Goal: Task Accomplishment & Management: Manage account settings

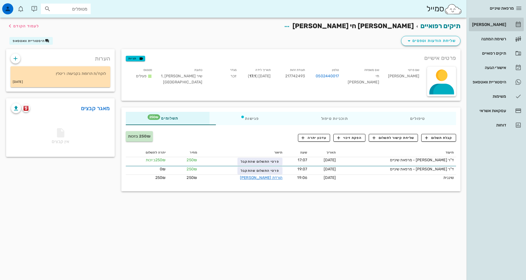
click at [510, 22] on link "[PERSON_NAME]" at bounding box center [496, 24] width 55 height 13
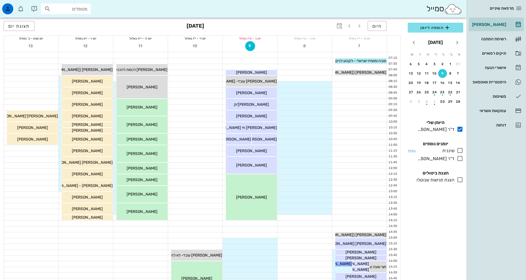
click at [459, 148] on icon at bounding box center [460, 150] width 7 height 7
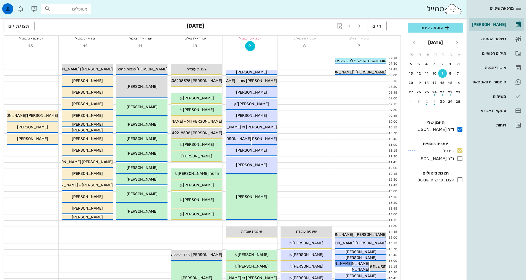
click at [460, 150] on icon at bounding box center [460, 150] width 7 height 7
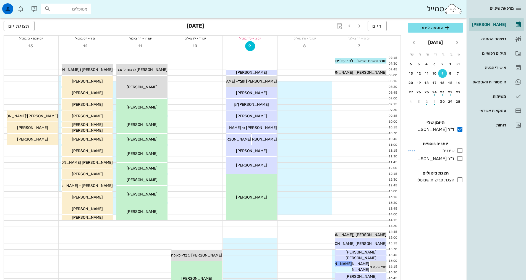
click at [459, 151] on icon at bounding box center [460, 150] width 7 height 7
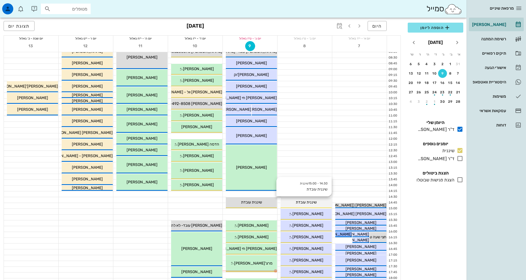
scroll to position [138, 0]
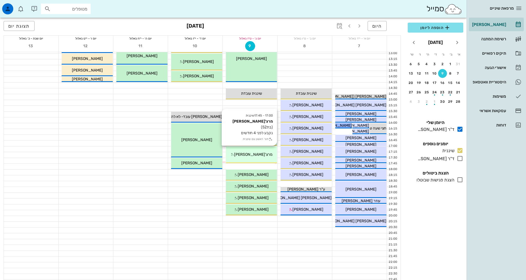
click at [254, 156] on span "מרצ'[PERSON_NAME]" at bounding box center [253, 154] width 38 height 5
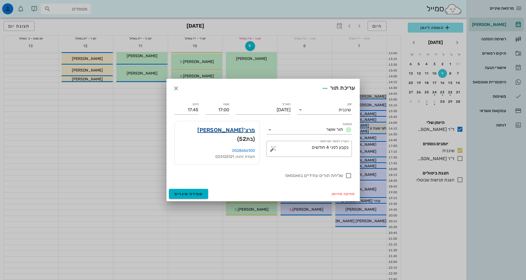
click at [251, 135] on link "מרצ'[PERSON_NAME]" at bounding box center [225, 130] width 57 height 9
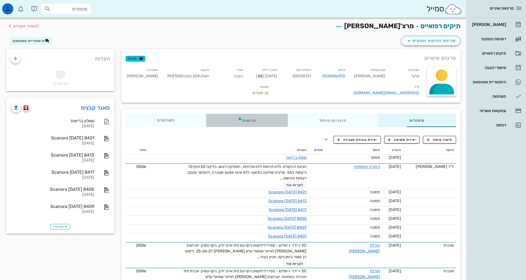
drag, startPoint x: 219, startPoint y: 118, endPoint x: 274, endPoint y: 127, distance: 55.7
click at [219, 118] on div "פגישות" at bounding box center [247, 120] width 82 height 13
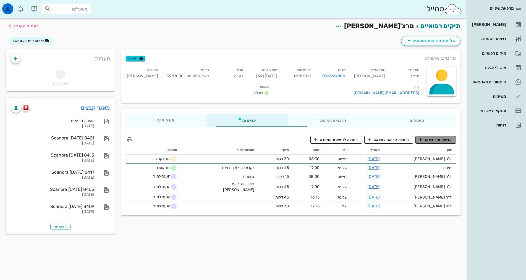
click at [440, 140] on span "קביעת תור ביומן" at bounding box center [435, 139] width 33 height 5
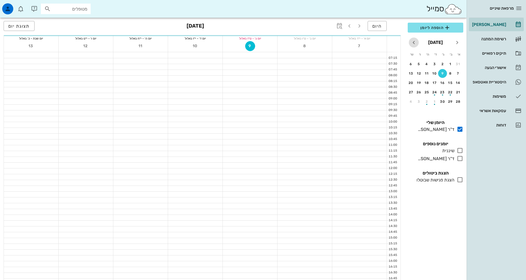
click at [415, 43] on icon "חודש הבא" at bounding box center [413, 42] width 7 height 7
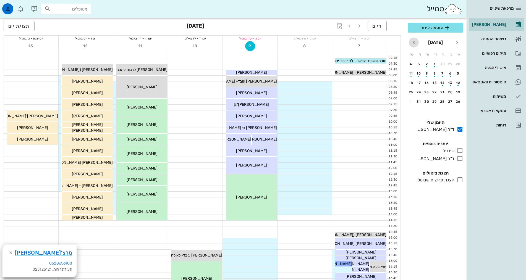
click at [415, 43] on icon "חודש הבא" at bounding box center [413, 42] width 7 height 7
click at [454, 42] on icon "חודש שעבר" at bounding box center [457, 42] width 7 height 7
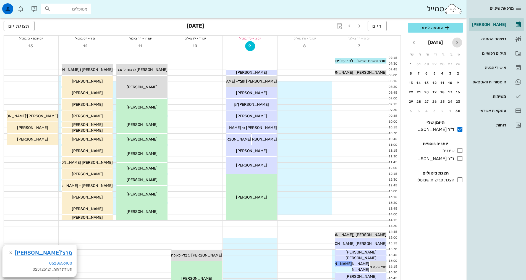
click at [454, 42] on icon "חודש שעבר" at bounding box center [457, 42] width 7 height 7
click at [414, 43] on icon "חודש הבא" at bounding box center [413, 42] width 7 height 7
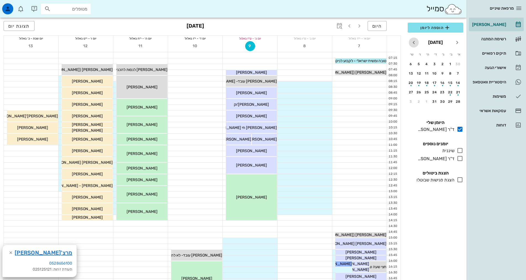
click at [414, 43] on icon "חודש הבא" at bounding box center [413, 42] width 7 height 7
click at [435, 75] on div "7" at bounding box center [434, 74] width 9 height 4
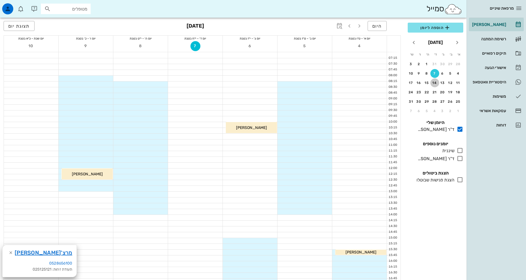
click at [433, 86] on button "14" at bounding box center [434, 82] width 9 height 9
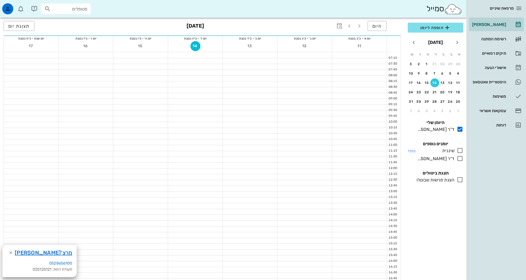
click at [460, 151] on icon at bounding box center [460, 150] width 7 height 7
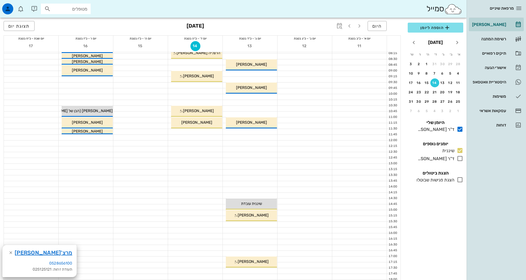
scroll to position [28, 0]
click at [264, 225] on div at bounding box center [250, 225] width 54 height 6
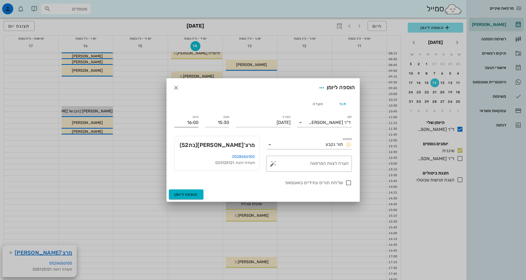
click at [193, 121] on input "16:00" at bounding box center [186, 122] width 24 height 9
click at [184, 166] on div "16:15 (45 דקות)" at bounding box center [172, 166] width 33 height 4
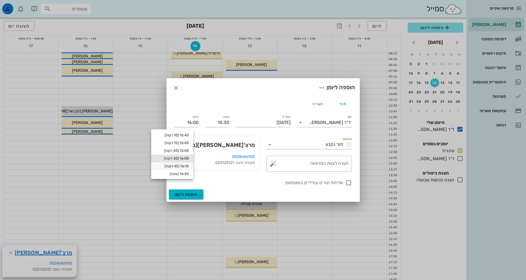
type input "16:15"
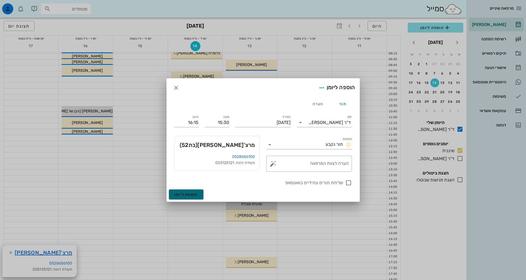
click at [190, 194] on span "הוספה ליומן" at bounding box center [185, 194] width 23 height 5
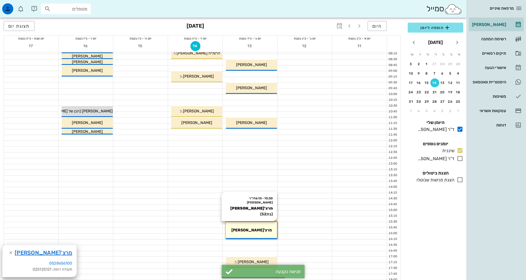
click at [235, 230] on div "מרצ'[PERSON_NAME]" at bounding box center [251, 230] width 51 height 6
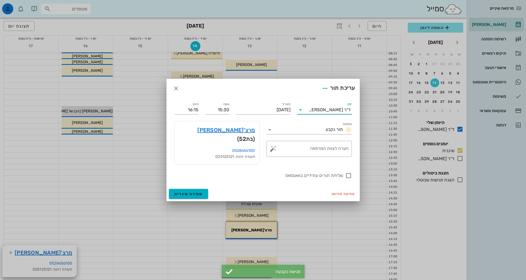
click at [308, 113] on input "יומן" at bounding box center [307, 110] width 4 height 9
click at [342, 115] on div "ד"ר [PERSON_NAME]" at bounding box center [324, 118] width 46 height 12
click at [341, 112] on div "ד"ר [PERSON_NAME]" at bounding box center [329, 109] width 42 height 5
click at [342, 134] on div "שיננית" at bounding box center [324, 131] width 46 height 5
click at [180, 192] on span "שמירת שינויים" at bounding box center [188, 194] width 28 height 5
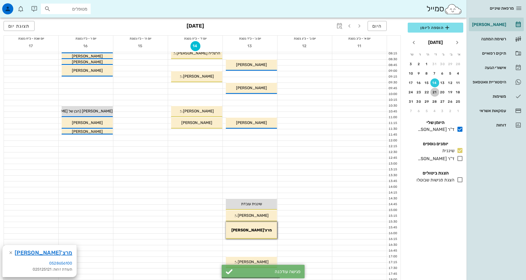
click at [433, 93] on div "21" at bounding box center [434, 92] width 9 height 4
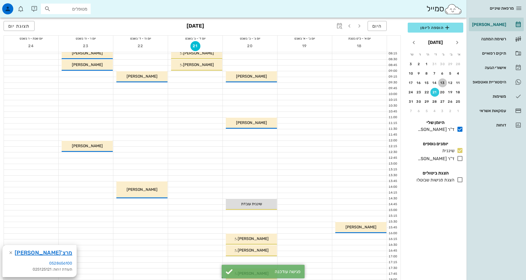
click at [440, 82] on div "13" at bounding box center [442, 83] width 9 height 4
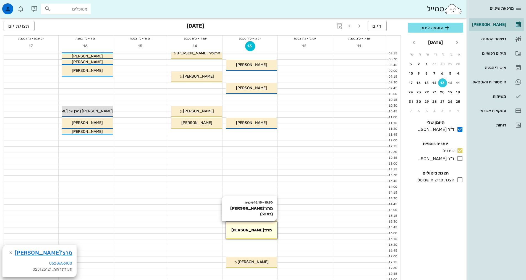
click at [266, 223] on div "15:30 - 16:15 שיננית [PERSON_NAME] (בת 52 ) מרצ'י [PERSON_NAME]" at bounding box center [251, 230] width 51 height 17
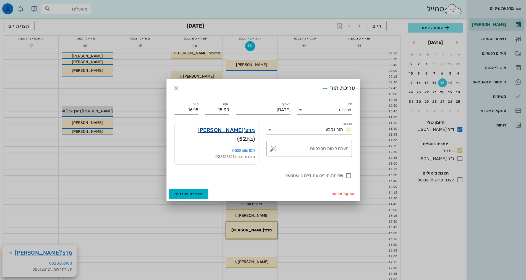
click at [248, 132] on link "מרצ'[PERSON_NAME]" at bounding box center [225, 130] width 57 height 9
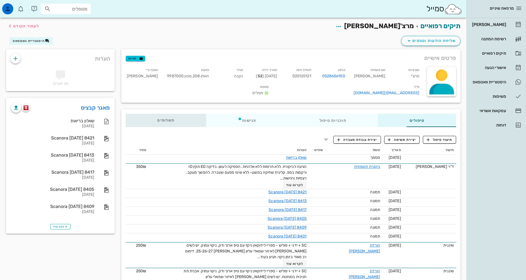
click at [140, 116] on div "תשלומים 0₪" at bounding box center [166, 120] width 80 height 13
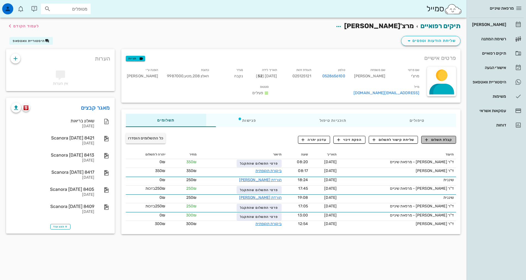
click at [444, 138] on span "קבלת תשלום" at bounding box center [438, 139] width 27 height 5
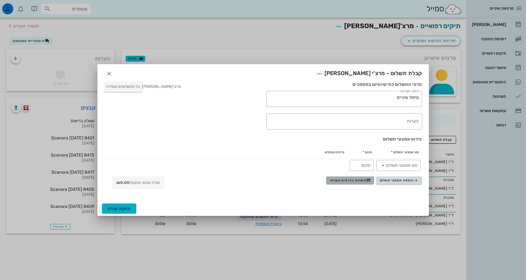
click at [360, 180] on span "תשלום בכרטיס אשראי" at bounding box center [350, 180] width 41 height 4
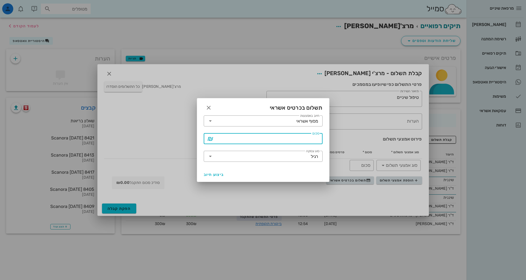
click at [314, 137] on div "סכום" at bounding box center [267, 138] width 104 height 11
type input "250"
click at [210, 175] on span "ביצוע חיוב" at bounding box center [214, 174] width 20 height 5
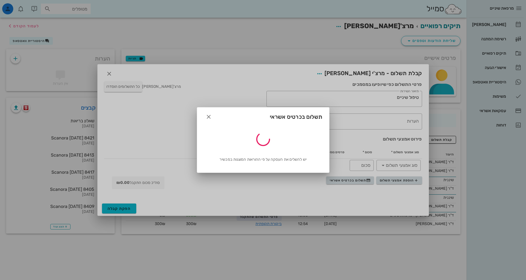
type input "250"
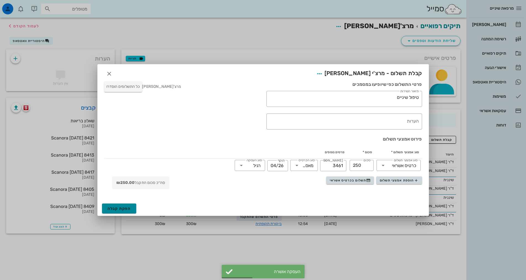
click at [109, 204] on button "הפקת קבלה" at bounding box center [119, 209] width 35 height 10
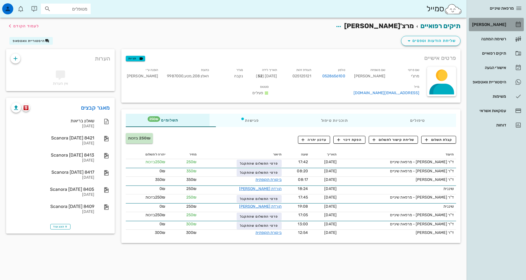
click at [501, 20] on link "[PERSON_NAME]" at bounding box center [496, 24] width 55 height 13
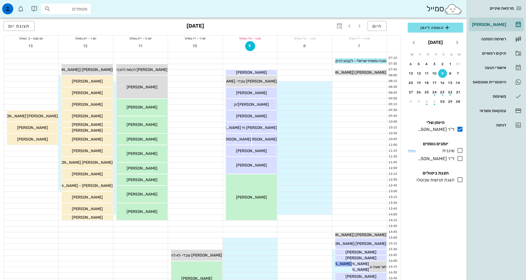
click at [462, 150] on icon at bounding box center [460, 150] width 7 height 7
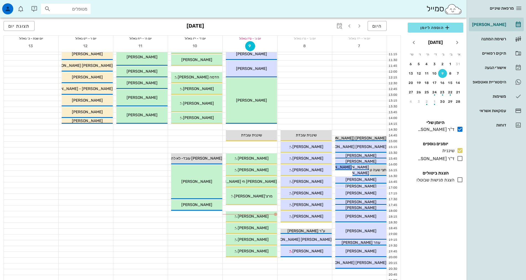
scroll to position [138, 0]
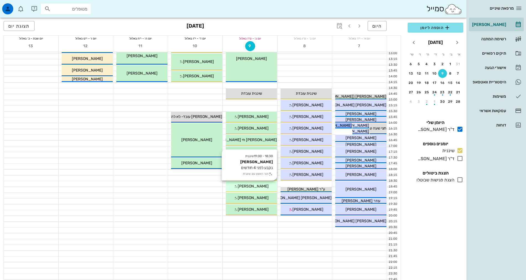
click at [256, 186] on span "[PERSON_NAME]" at bounding box center [253, 186] width 31 height 5
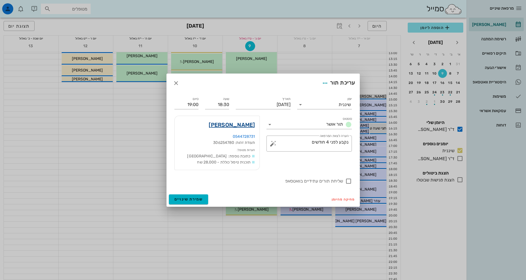
click at [229, 126] on link "[PERSON_NAME]" at bounding box center [232, 124] width 46 height 9
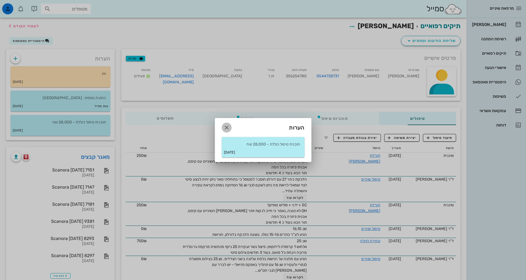
click at [225, 126] on icon "button" at bounding box center [226, 127] width 7 height 7
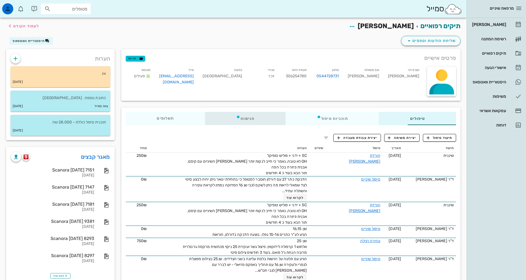
click at [236, 118] on icon at bounding box center [238, 117] width 4 height 4
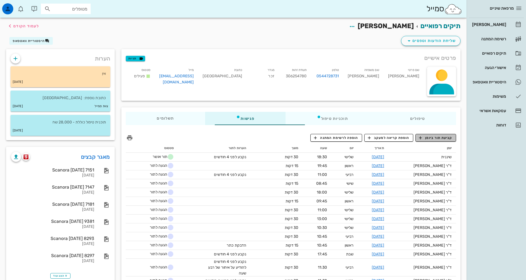
click at [437, 137] on span "קביעת תור ביומן" at bounding box center [435, 137] width 33 height 5
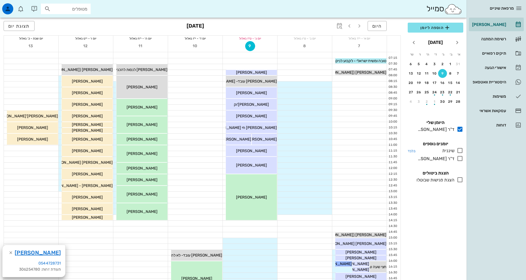
click at [461, 149] on icon at bounding box center [460, 150] width 7 height 7
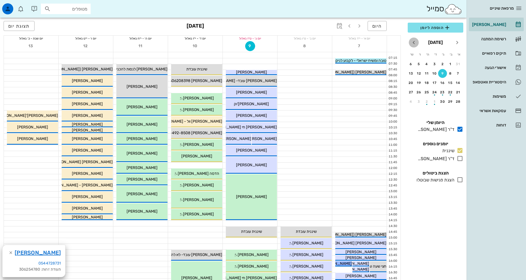
click at [414, 43] on icon "חודש הבא" at bounding box center [413, 42] width 7 height 7
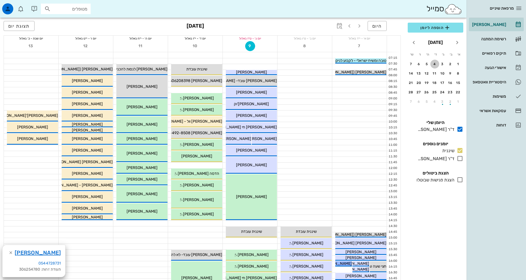
click at [435, 61] on button "4" at bounding box center [434, 64] width 9 height 9
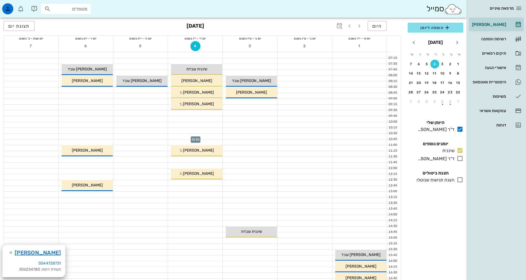
click at [200, 137] on div at bounding box center [195, 137] width 54 height 6
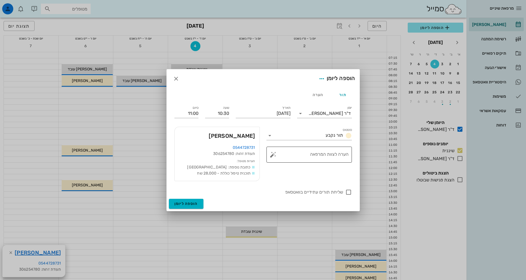
click at [319, 158] on textarea "הערה לצוות המרפאה" at bounding box center [311, 156] width 74 height 13
type textarea "נקבע לפני 4 חודשים"
click at [348, 193] on div at bounding box center [348, 192] width 9 height 9
checkbox input "true"
click at [190, 205] on span "הוספה ליומן" at bounding box center [185, 203] width 23 height 5
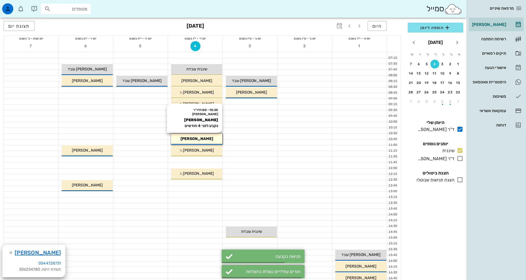
click at [209, 141] on span "[PERSON_NAME]" at bounding box center [196, 139] width 33 height 5
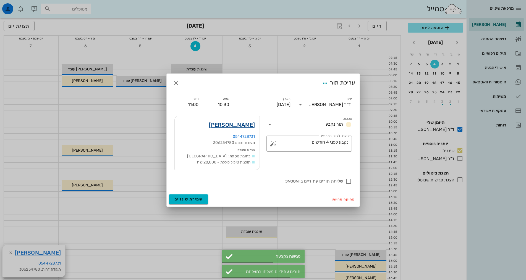
click at [232, 126] on link "[PERSON_NAME]" at bounding box center [232, 124] width 46 height 9
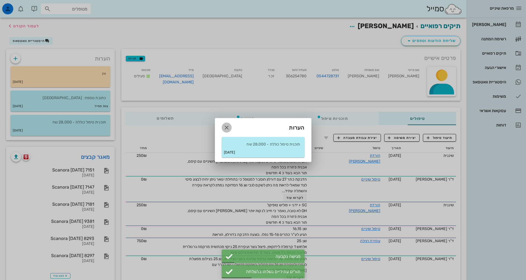
click at [227, 127] on icon "button" at bounding box center [226, 127] width 7 height 7
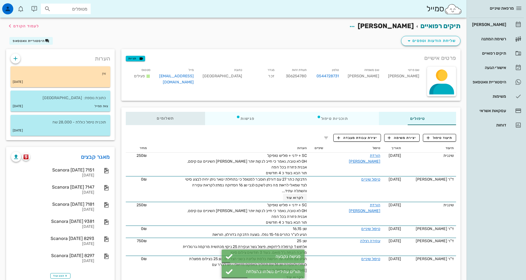
click at [157, 117] on span "תשלומים 0₪" at bounding box center [165, 119] width 17 height 4
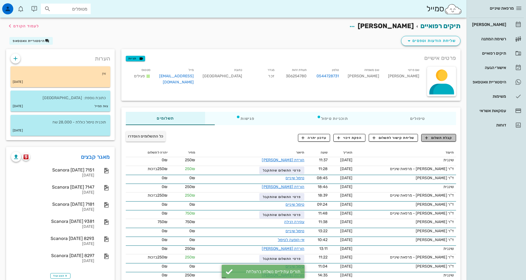
drag, startPoint x: 444, startPoint y: 139, endPoint x: 436, endPoint y: 141, distance: 8.4
click at [444, 139] on span "קבלת תשלום" at bounding box center [438, 137] width 27 height 5
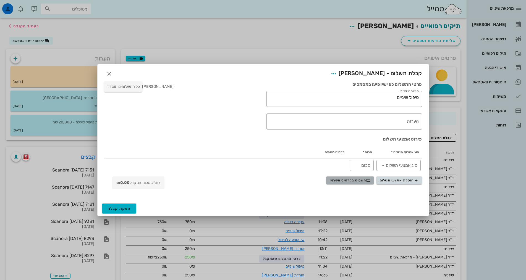
click at [363, 178] on button "תשלום בכרטיס אשראי" at bounding box center [350, 181] width 48 height 8
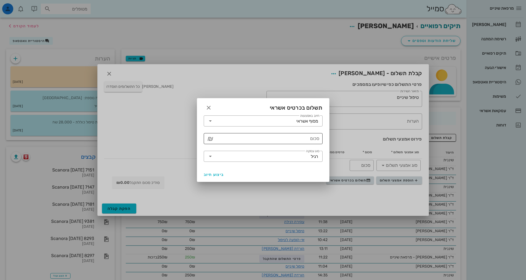
drag, startPoint x: 309, startPoint y: 143, endPoint x: 319, endPoint y: 140, distance: 9.7
click at [310, 142] on input "סכום" at bounding box center [267, 138] width 104 height 9
type input "250"
click at [216, 174] on span "ביצוע חיוב" at bounding box center [214, 174] width 20 height 5
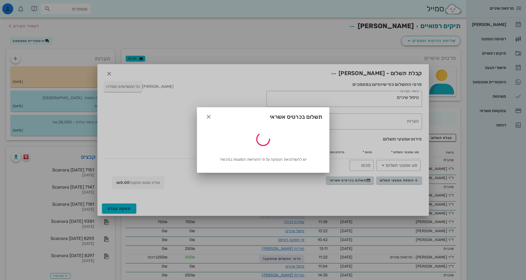
type input "250"
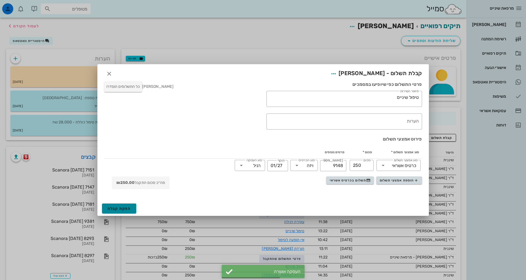
click at [114, 209] on span "הפקת קבלה" at bounding box center [118, 208] width 23 height 5
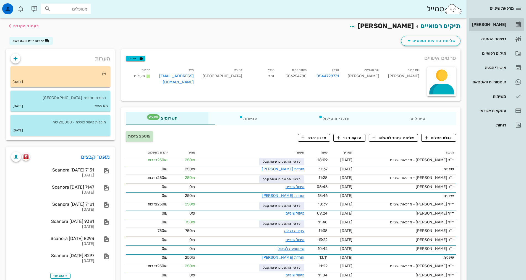
click at [503, 24] on div "[PERSON_NAME]" at bounding box center [488, 24] width 35 height 4
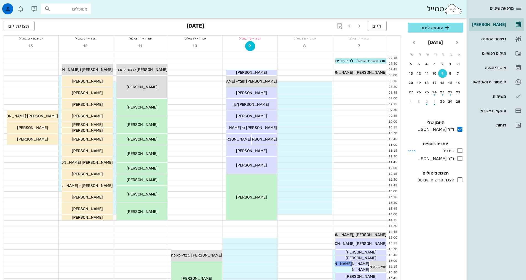
click at [460, 148] on icon at bounding box center [460, 150] width 7 height 7
click at [460, 151] on icon at bounding box center [460, 150] width 7 height 7
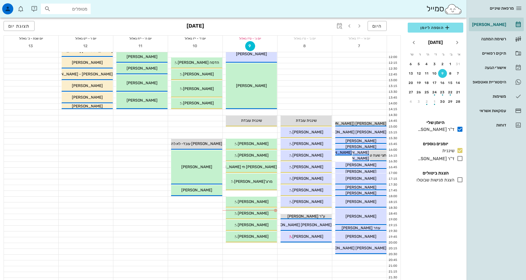
scroll to position [167, 0]
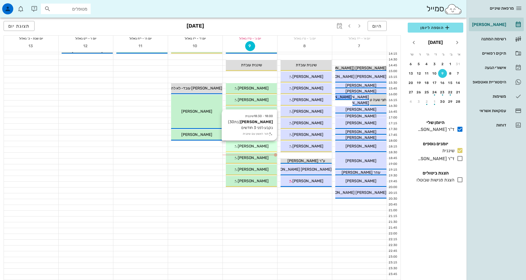
click at [258, 148] on span "[PERSON_NAME]" at bounding box center [253, 146] width 31 height 5
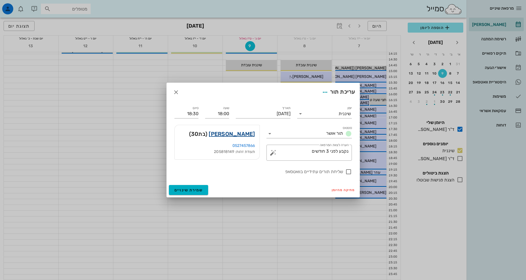
click at [250, 133] on link "[PERSON_NAME]" at bounding box center [232, 134] width 46 height 9
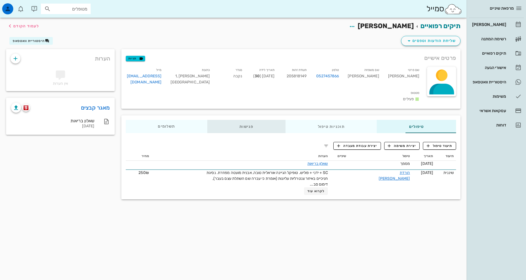
click at [224, 120] on div "פגישות" at bounding box center [246, 126] width 78 height 13
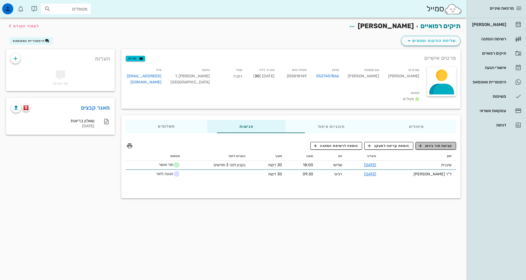
click at [435, 143] on span "קביעת תור ביומן" at bounding box center [435, 145] width 33 height 5
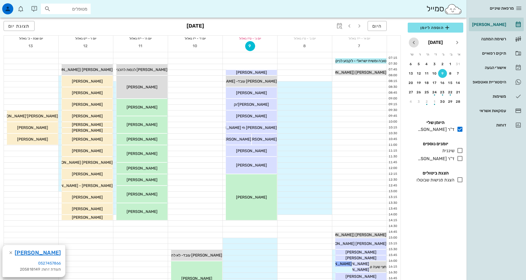
click at [415, 43] on icon "חודש הבא" at bounding box center [413, 42] width 7 height 7
click at [443, 74] on div "9" at bounding box center [442, 74] width 9 height 4
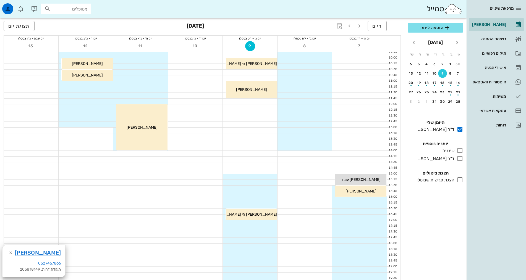
scroll to position [111, 0]
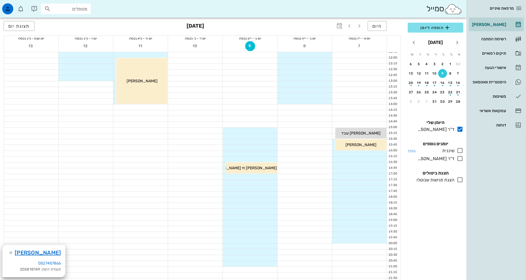
click at [461, 152] on icon at bounding box center [460, 150] width 7 height 7
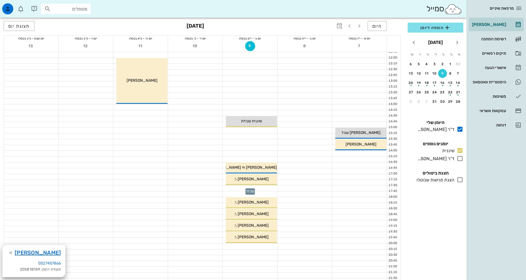
click at [234, 188] on div at bounding box center [250, 189] width 54 height 6
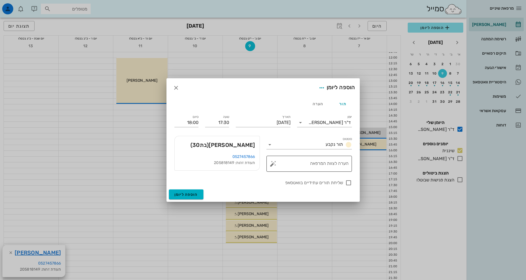
click at [308, 161] on textarea "הערה לצוות המרפאה" at bounding box center [311, 165] width 74 height 13
type textarea "נקבע לפני 3 חודשים"
click at [348, 185] on div at bounding box center [348, 182] width 9 height 9
checkbox input "true"
click at [196, 195] on span "הוספה ליומן" at bounding box center [185, 194] width 23 height 5
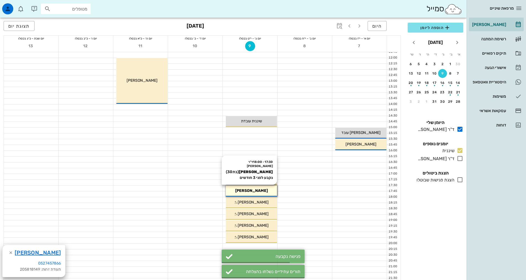
click at [267, 192] on div "[PERSON_NAME]" at bounding box center [251, 191] width 51 height 6
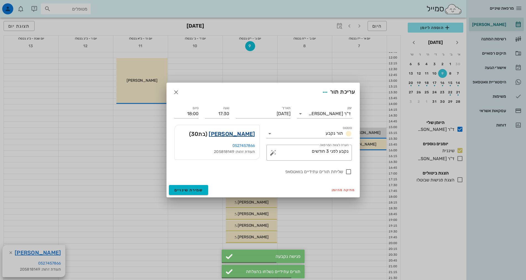
click at [248, 133] on link "[PERSON_NAME]" at bounding box center [232, 134] width 46 height 9
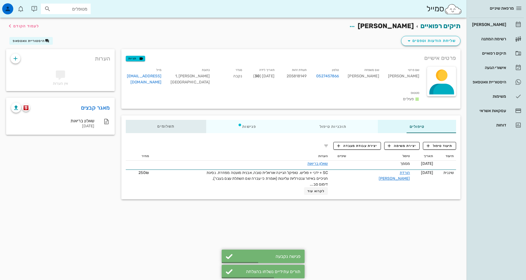
drag, startPoint x: 131, startPoint y: 120, endPoint x: 140, endPoint y: 119, distance: 9.0
click at [157, 125] on span "תשלומים 0₪" at bounding box center [165, 127] width 17 height 4
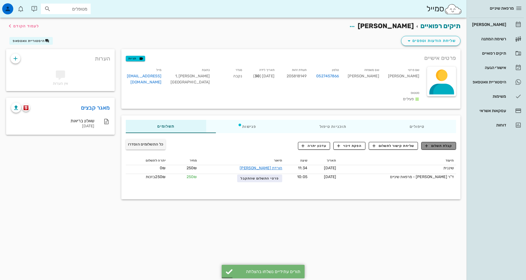
click at [450, 143] on span "קבלת תשלום" at bounding box center [438, 145] width 27 height 5
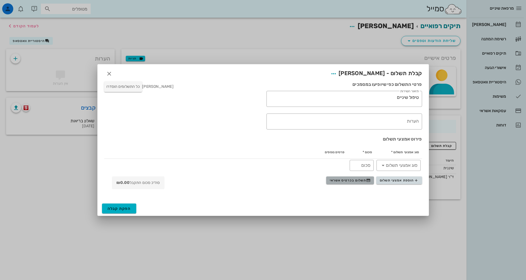
click at [358, 178] on span "תשלום בכרטיס אשראי" at bounding box center [350, 180] width 41 height 4
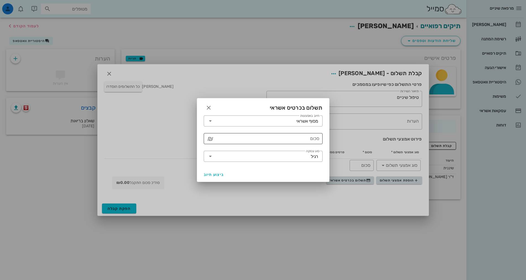
click at [308, 139] on input "סכום" at bounding box center [267, 138] width 104 height 9
type input "250"
click at [202, 177] on button "ביצוע חיוב" at bounding box center [213, 175] width 25 height 10
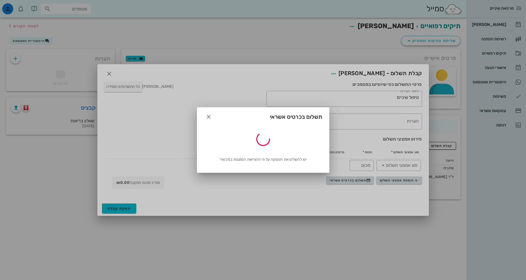
type input "250"
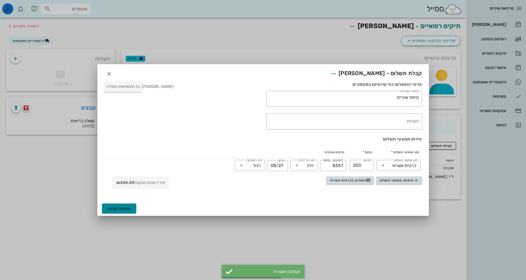
click at [129, 211] on button "הפקת קבלה" at bounding box center [119, 209] width 35 height 10
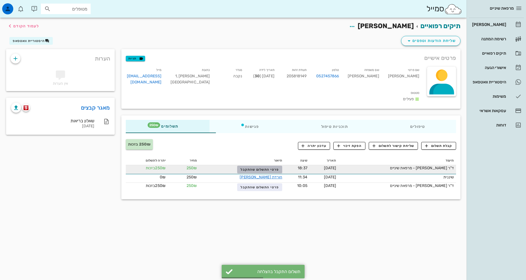
click at [240, 168] on span "פרטי התשלום שהתקבל" at bounding box center [259, 170] width 38 height 4
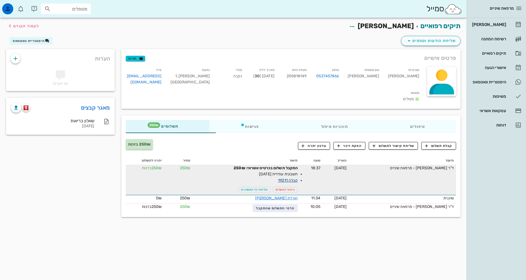
click at [278, 178] on link "קבלה 19211" at bounding box center [288, 180] width 20 height 5
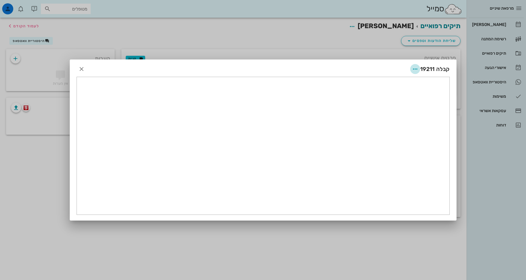
click at [415, 68] on icon "button" at bounding box center [415, 69] width 7 height 7
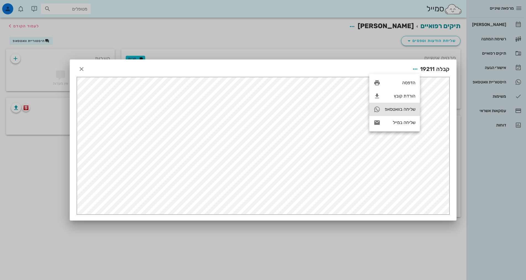
click at [403, 108] on div "שליחה בוואטסאפ" at bounding box center [400, 109] width 31 height 5
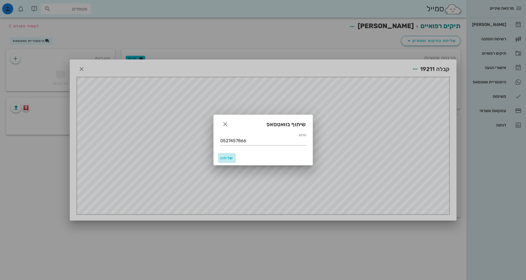
click at [225, 159] on span "שליחה" at bounding box center [226, 158] width 13 height 5
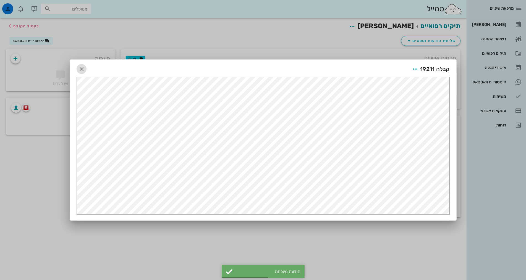
click at [84, 69] on icon "button" at bounding box center [81, 69] width 7 height 7
